Goal: Information Seeking & Learning: Learn about a topic

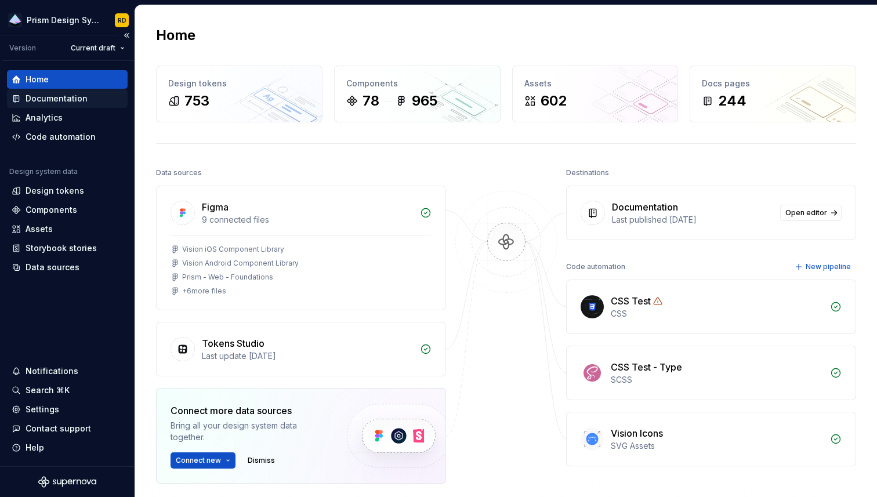
click at [49, 96] on div "Documentation" at bounding box center [57, 99] width 62 height 12
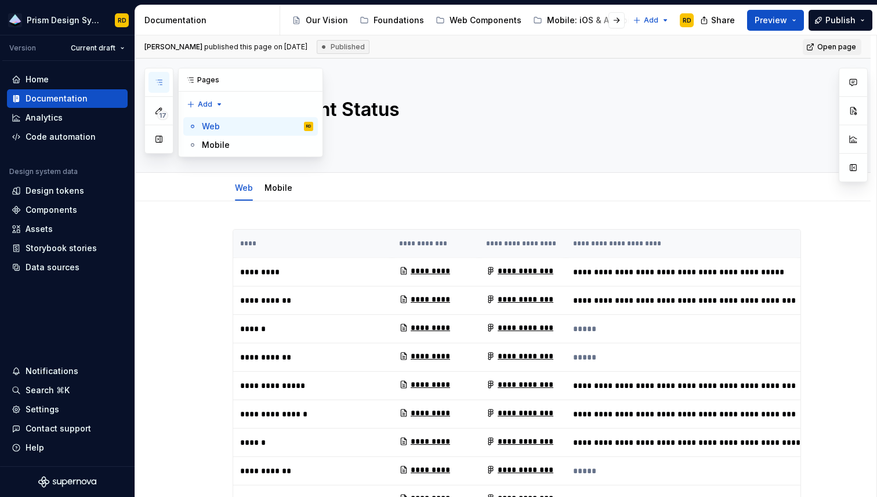
click at [161, 82] on icon "button" at bounding box center [158, 82] width 9 height 9
click at [208, 127] on div "Web" at bounding box center [211, 127] width 18 height 12
click at [41, 80] on div "Home" at bounding box center [37, 80] width 23 height 12
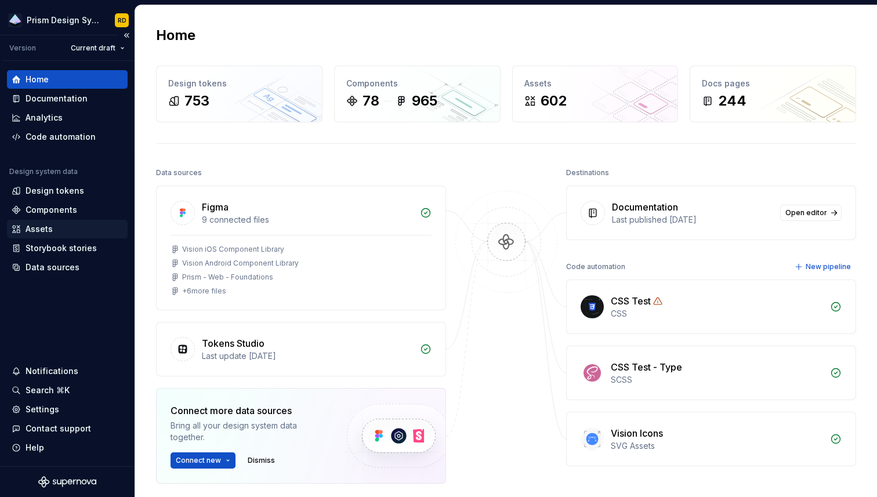
click at [42, 229] on div "Assets" at bounding box center [39, 229] width 27 height 12
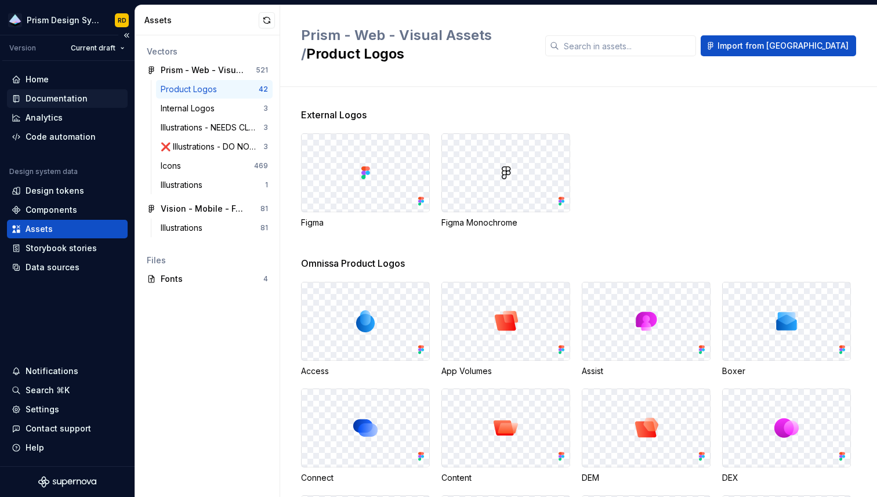
click at [45, 96] on div "Documentation" at bounding box center [57, 99] width 62 height 12
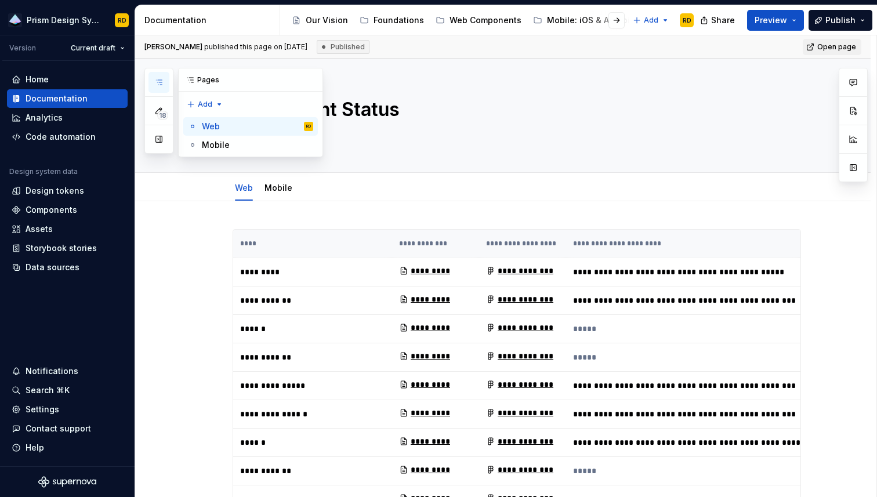
click at [157, 83] on icon "button" at bounding box center [158, 82] width 9 height 9
click at [161, 140] on button "button" at bounding box center [158, 139] width 21 height 21
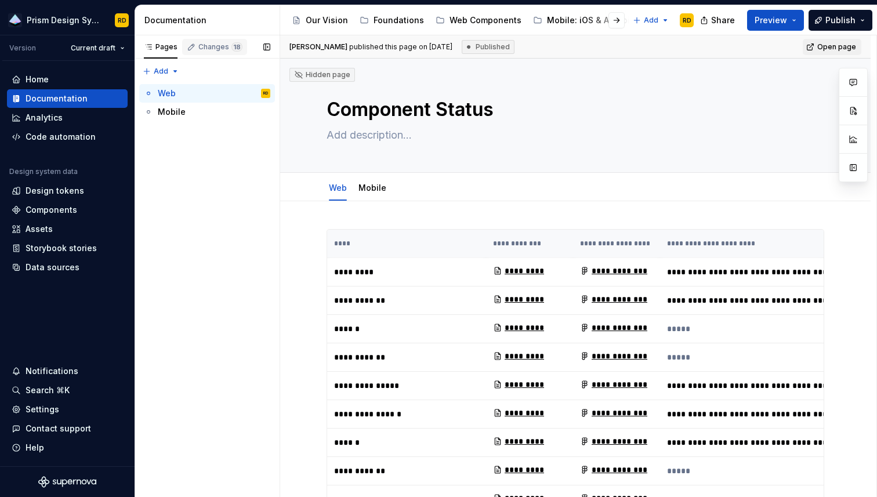
click at [203, 50] on div "Changes 18" at bounding box center [220, 46] width 44 height 9
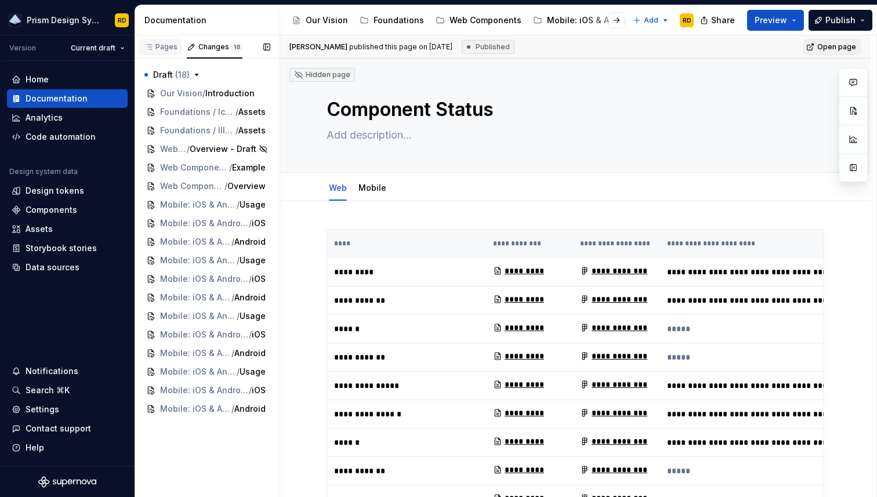
click at [167, 49] on div "Pages" at bounding box center [161, 46] width 34 height 9
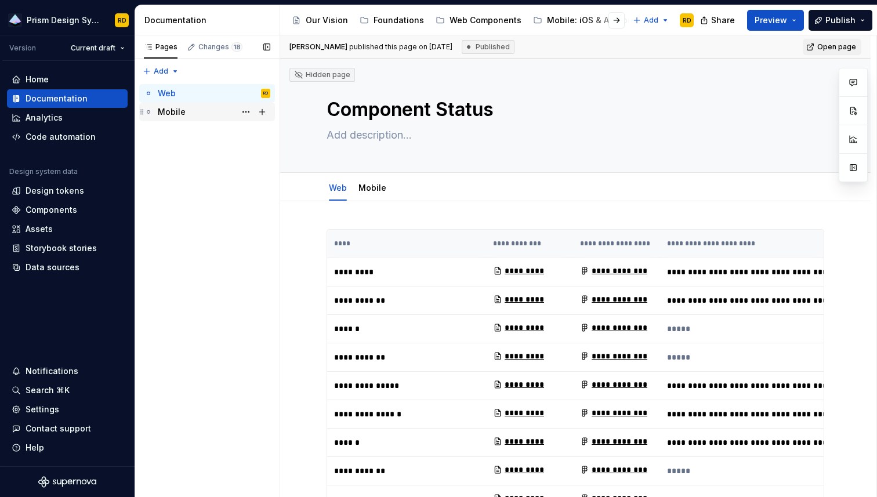
click at [190, 110] on div "Mobile" at bounding box center [214, 112] width 112 height 16
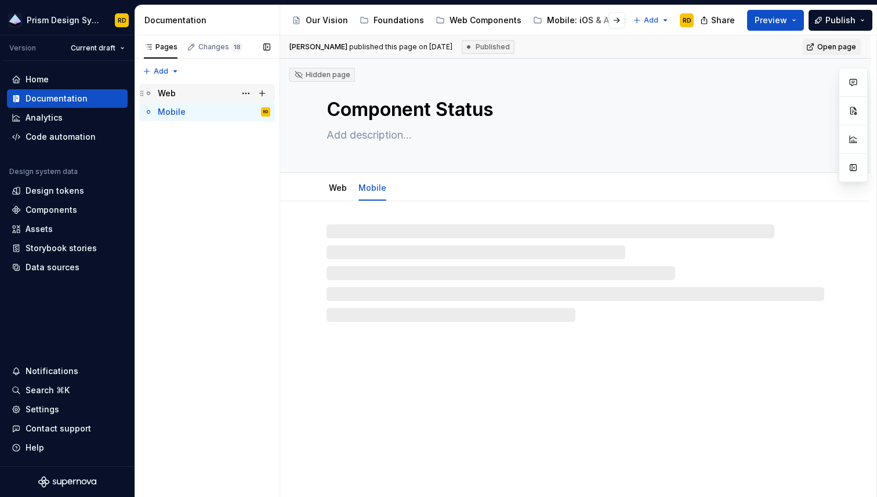
click at [186, 92] on div "Web" at bounding box center [214, 93] width 112 height 16
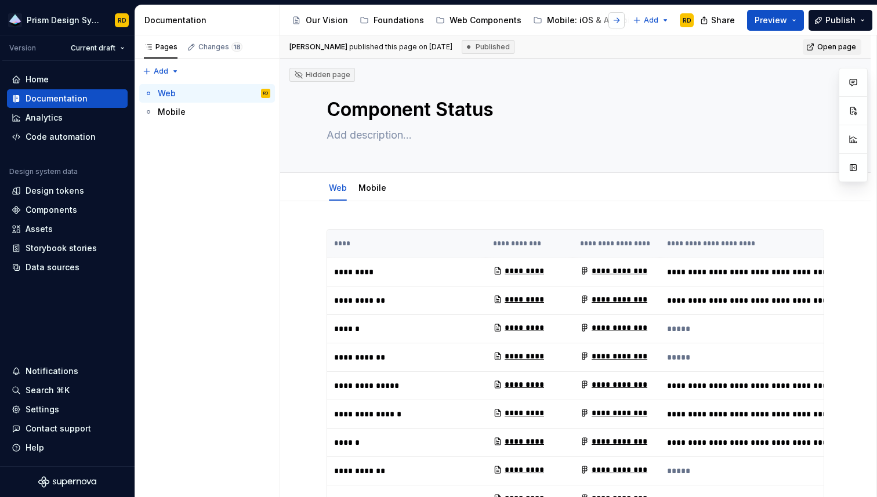
click at [615, 20] on button "button" at bounding box center [616, 20] width 16 height 16
click at [795, 20] on button "Preview" at bounding box center [775, 20] width 57 height 21
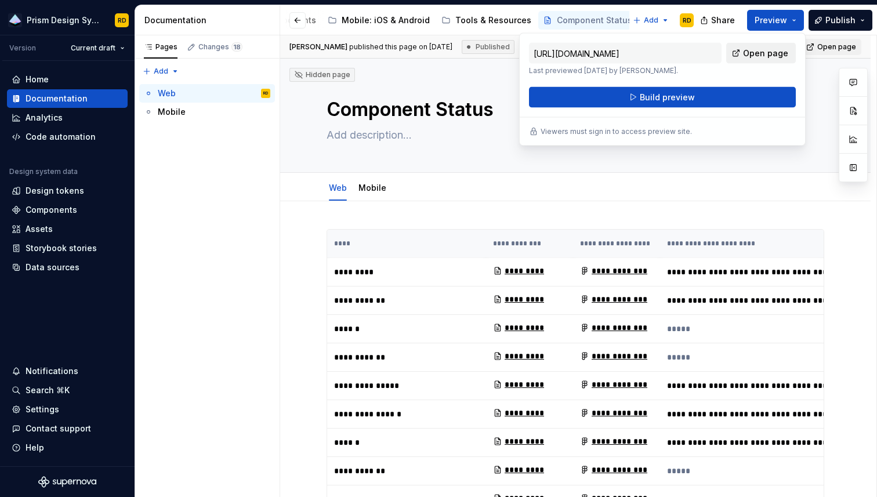
click at [768, 54] on span "Open page" at bounding box center [765, 54] width 45 height 12
type textarea "*"
